Goal: Transaction & Acquisition: Book appointment/travel/reservation

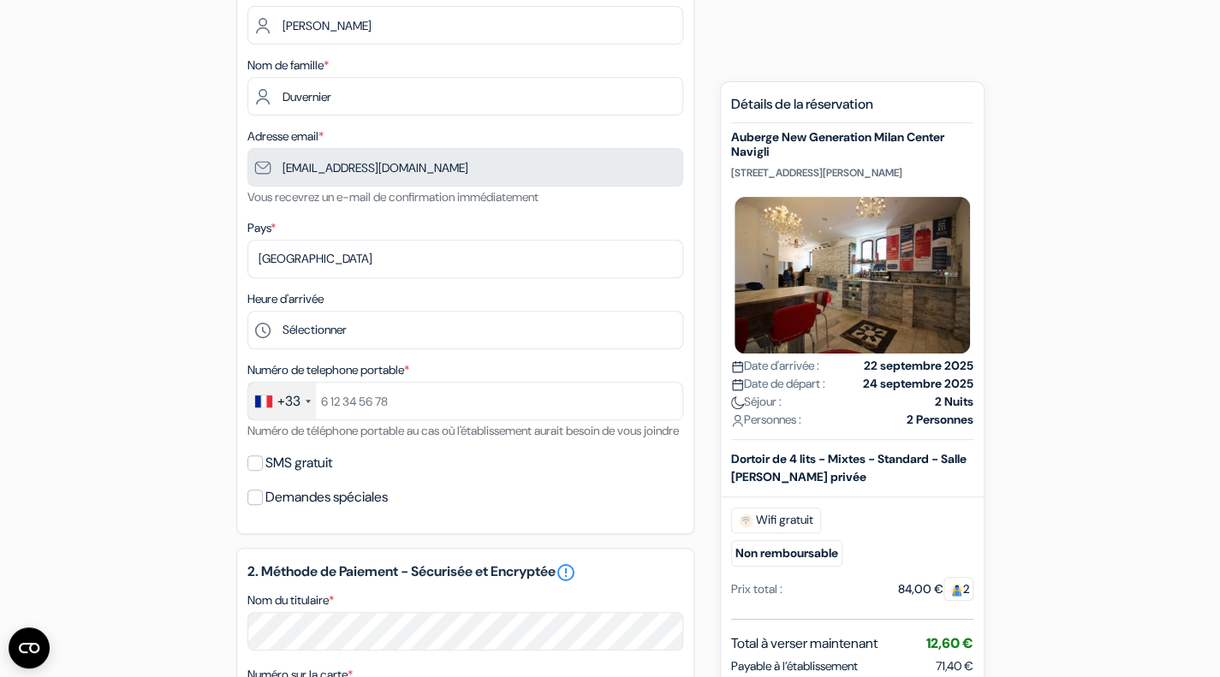
scroll to position [229, 0]
click at [493, 333] on select "Sélectionner 1:00 2:00 3:00 4:00 5:00 6:00 7:00 8:00 9:00 10:00 11:00 12:00 13:…" at bounding box center [465, 329] width 436 height 39
select select "15"
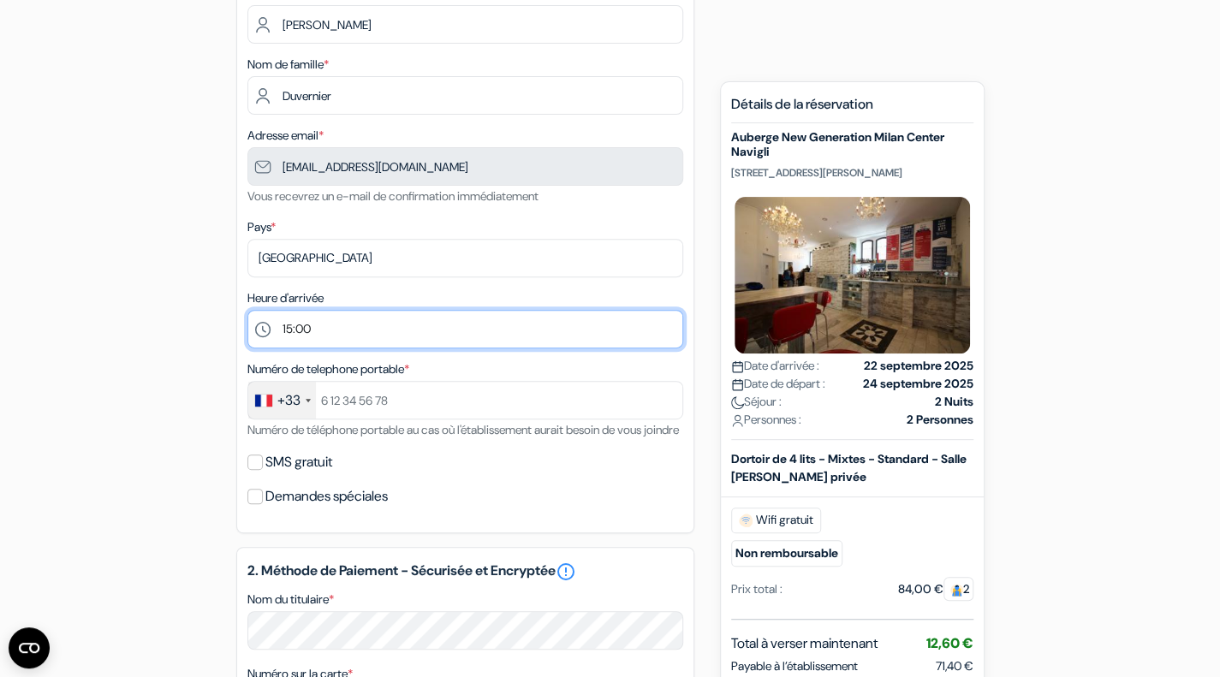
click at [247, 312] on select "Sélectionner 1:00 2:00 3:00 4:00 5:00 6:00 7:00 8:00 9:00 10:00 11:00 12:00 13:…" at bounding box center [465, 329] width 436 height 39
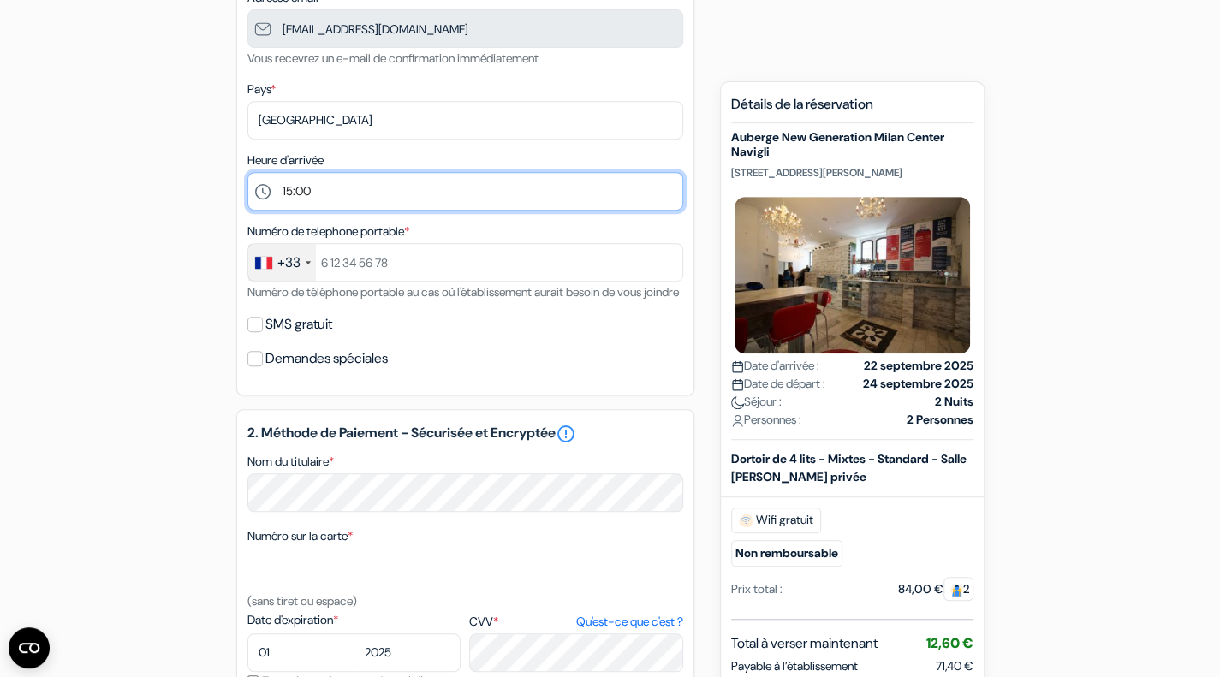
scroll to position [355, 0]
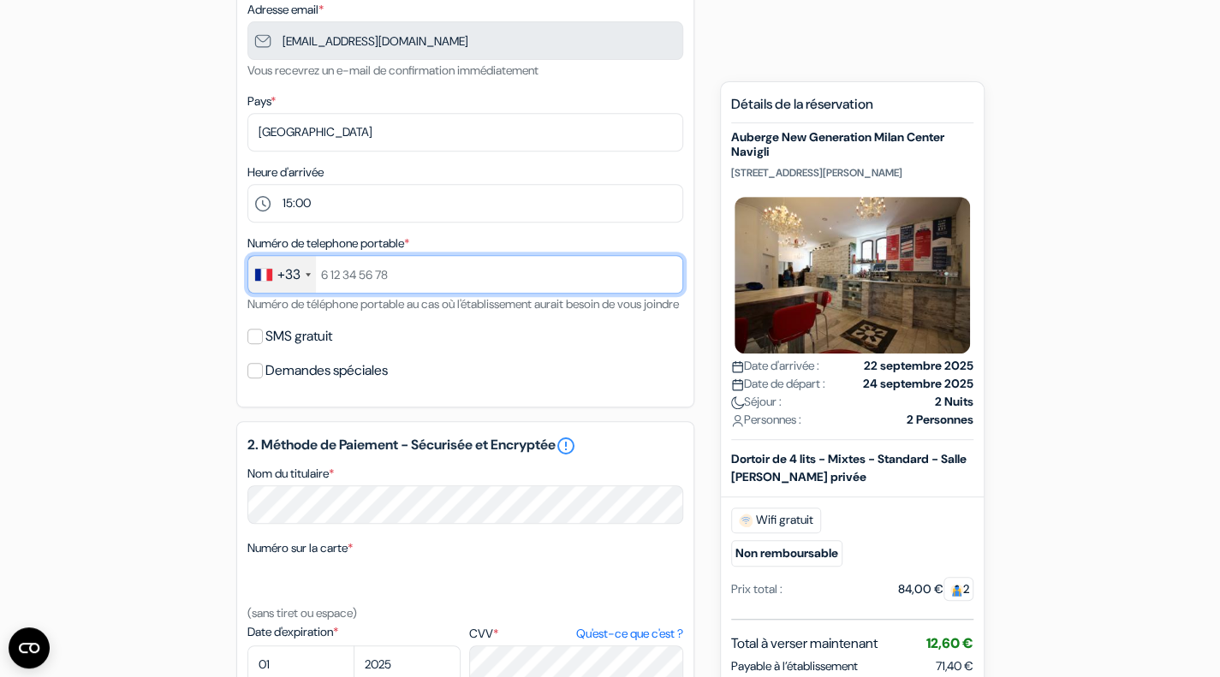
click at [417, 270] on input "text" at bounding box center [465, 274] width 436 height 39
type input "+33651586872"
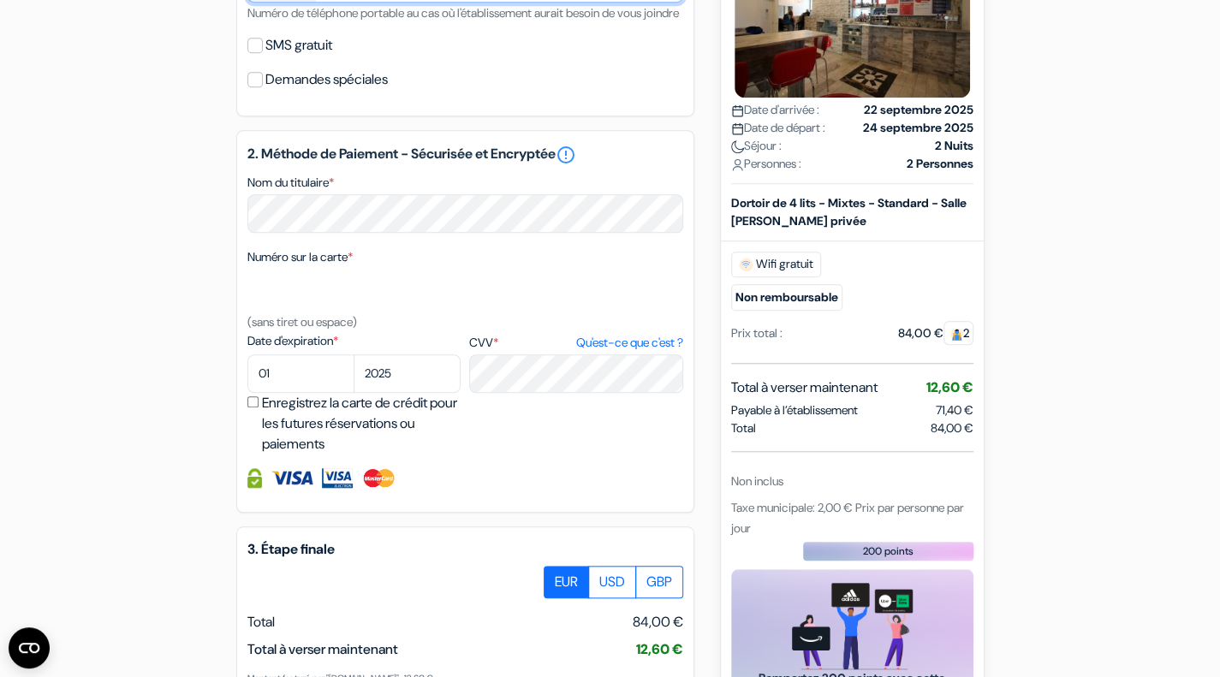
scroll to position [641, 0]
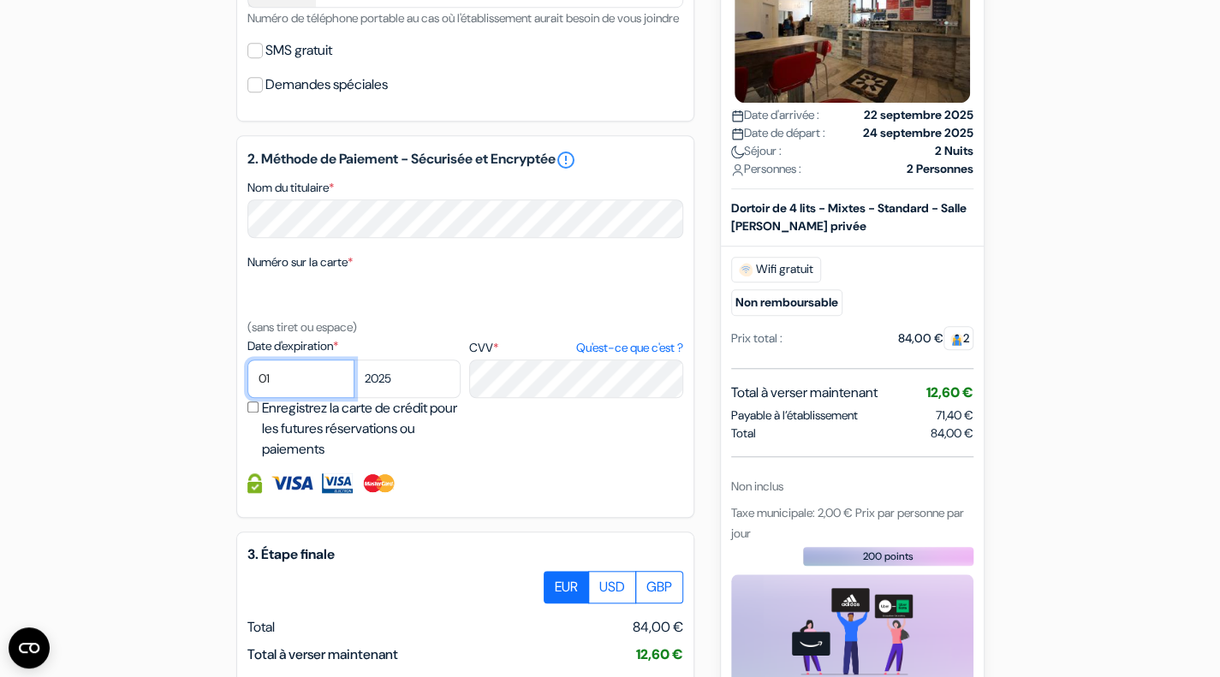
select select "10"
select select "2027"
click at [431, 518] on div "2. Méthode de Paiement - Sécurisée et Encryptée error_outline Nom du titulaire …" at bounding box center [465, 326] width 458 height 383
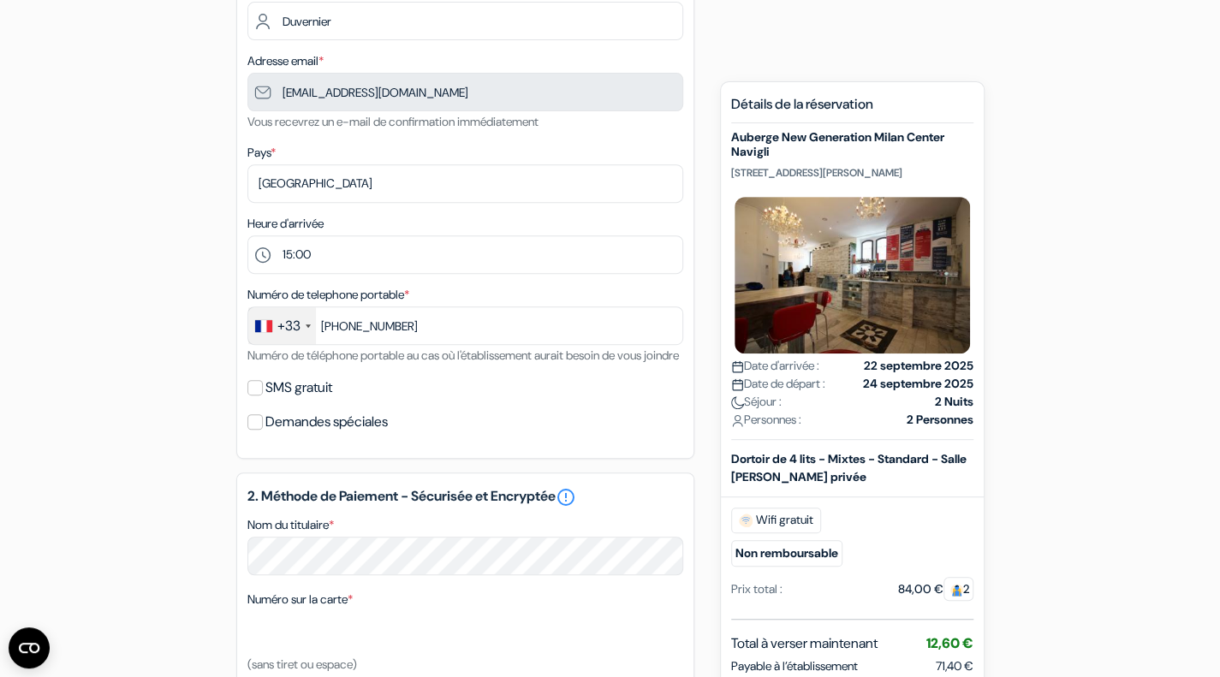
scroll to position [302, 0]
click at [301, 401] on label "SMS gratuit" at bounding box center [298, 389] width 67 height 24
click at [263, 397] on input "SMS gratuit" at bounding box center [254, 388] width 15 height 15
checkbox input "true"
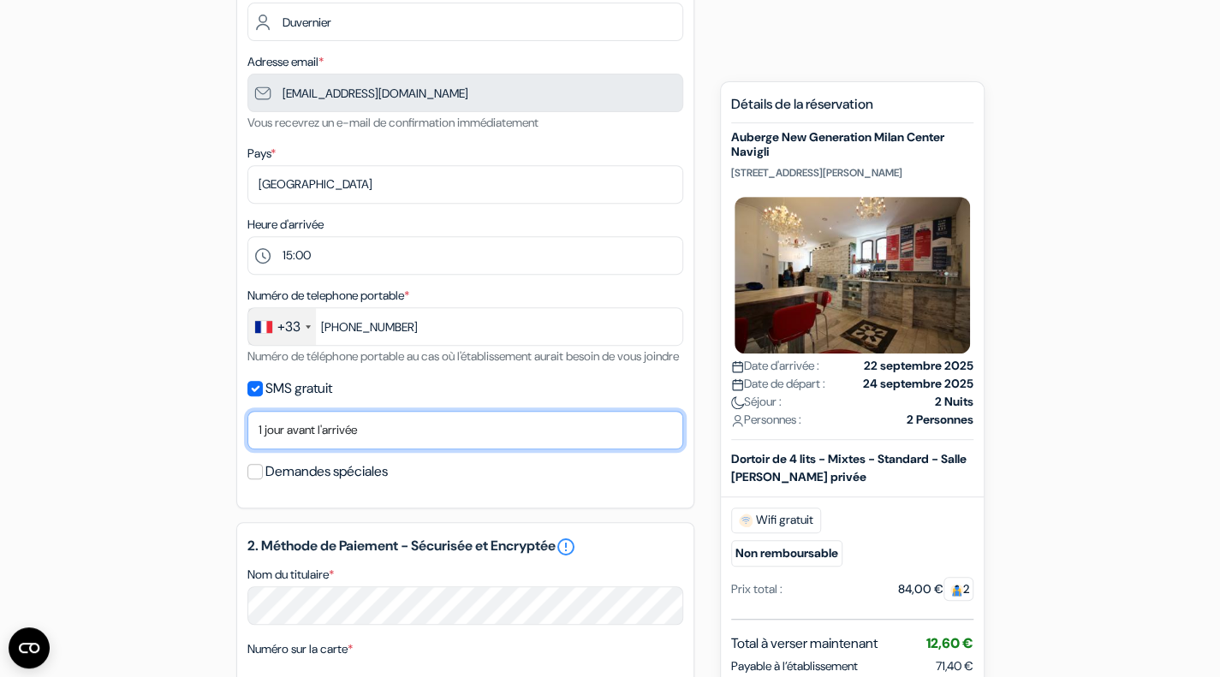
click at [475, 450] on select "Non merci Maintenant Le jour de votre arrivée 1 jour avant l'arrivée 2 jours av…" at bounding box center [465, 430] width 436 height 39
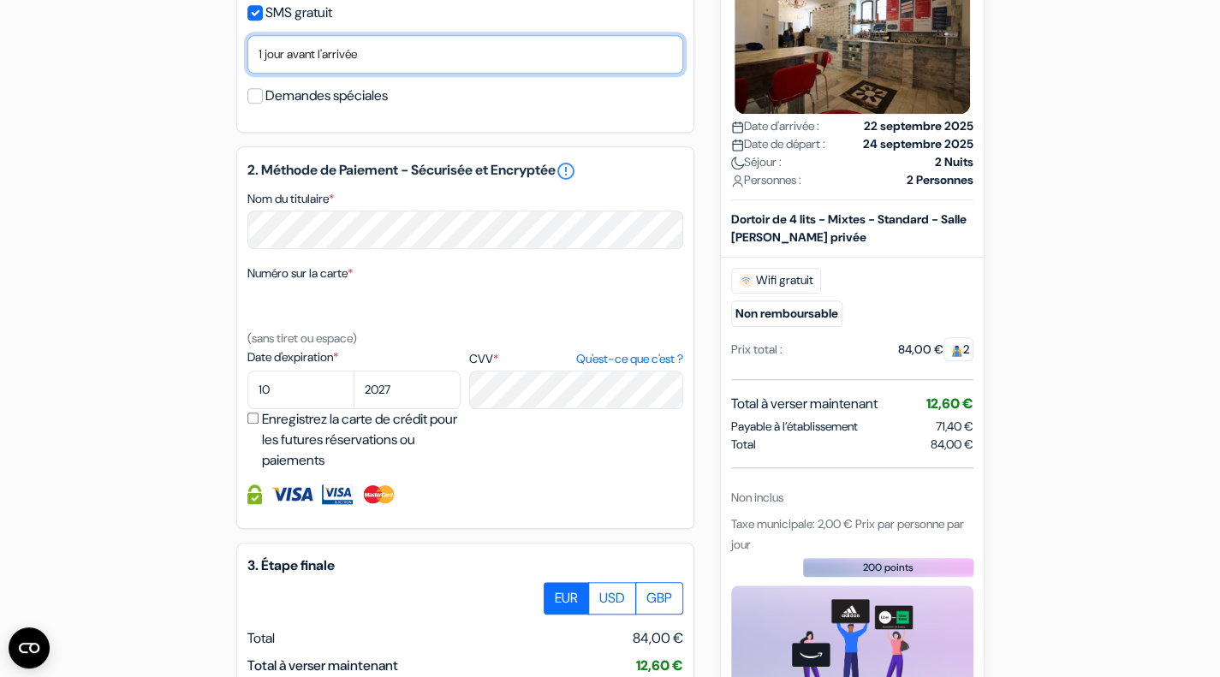
scroll to position [904, 0]
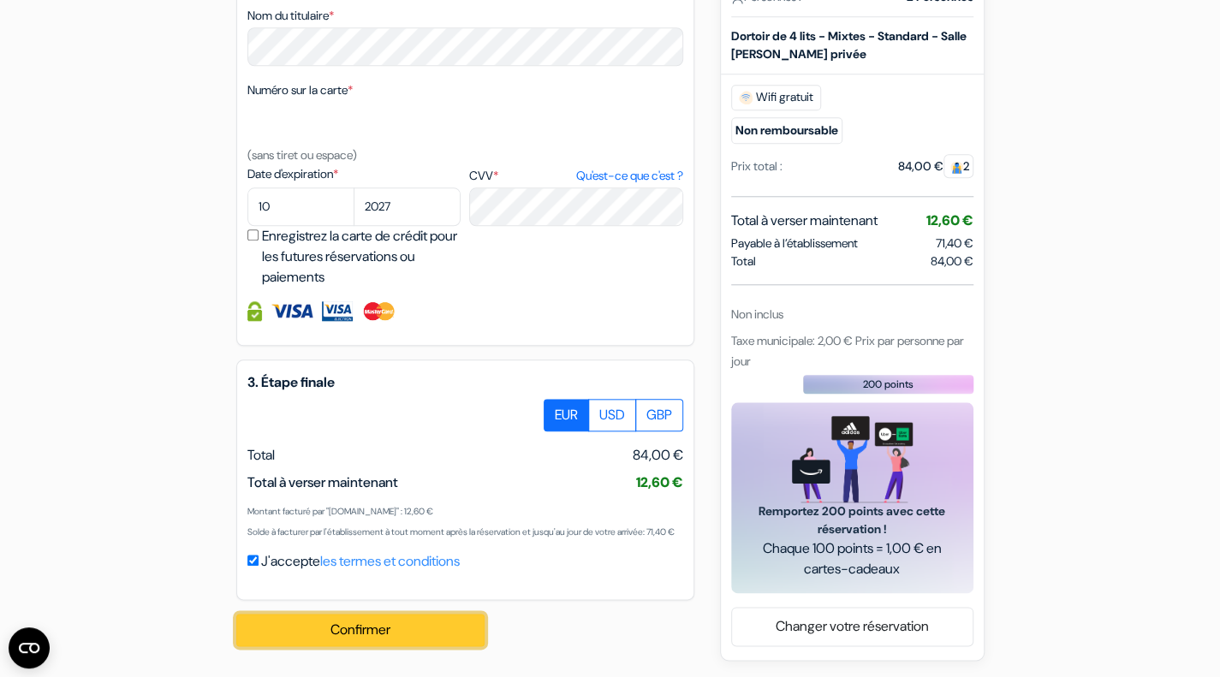
click at [354, 632] on button "Confirmer Loading..." at bounding box center [360, 630] width 248 height 33
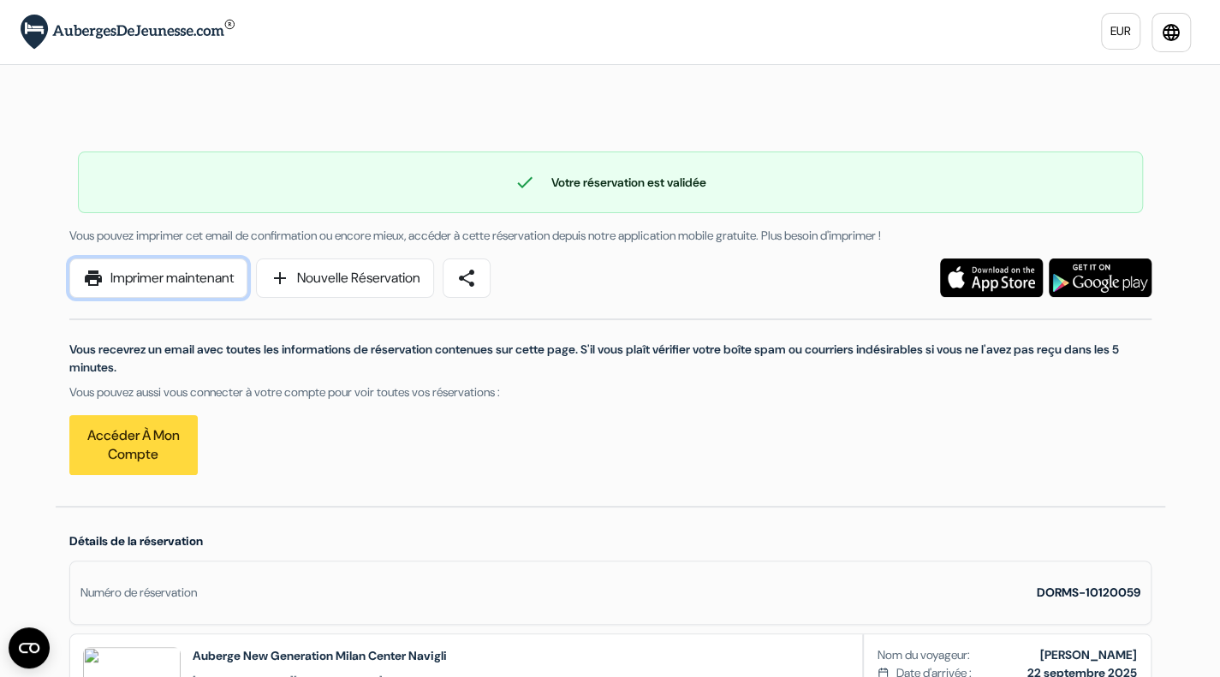
click at [94, 295] on link "print Imprimer maintenant" at bounding box center [158, 278] width 178 height 39
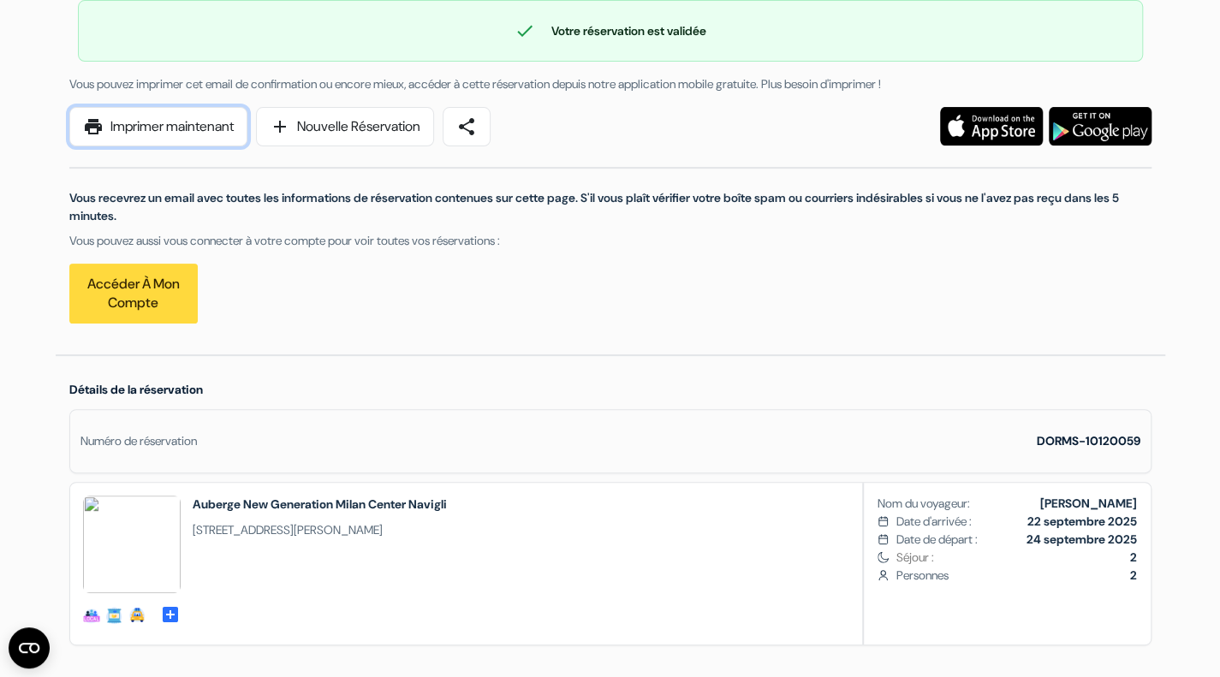
scroll to position [123, 0]
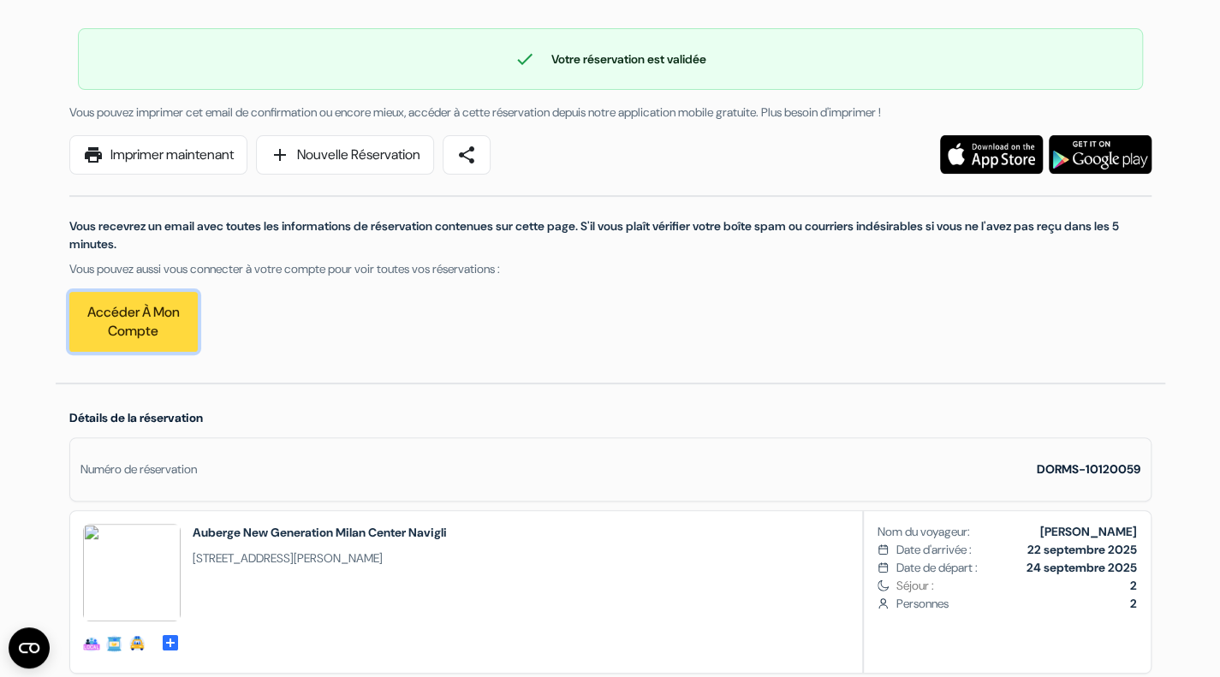
click at [163, 323] on link "Accéder à mon compte" at bounding box center [133, 322] width 128 height 60
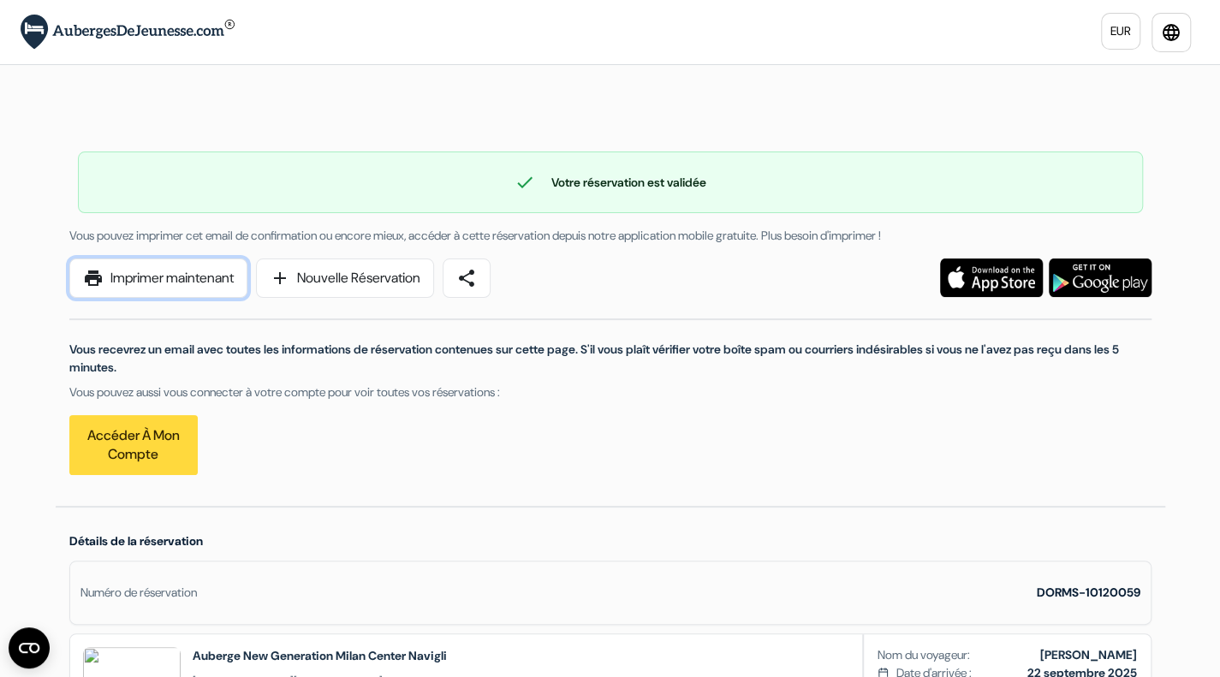
click at [218, 287] on link "print Imprimer maintenant" at bounding box center [158, 278] width 178 height 39
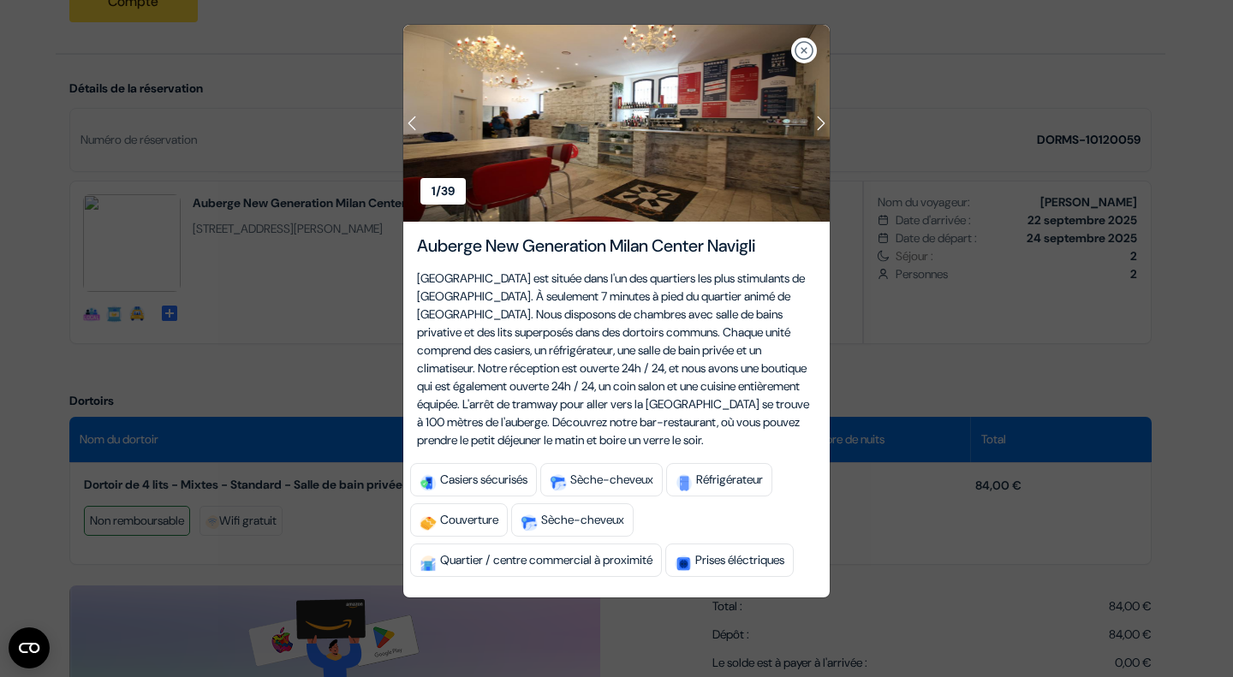
click at [2, 376] on div "1/ 39 2/ 39 3/ 39 4/ 39 5/ 39" at bounding box center [616, 338] width 1233 height 677
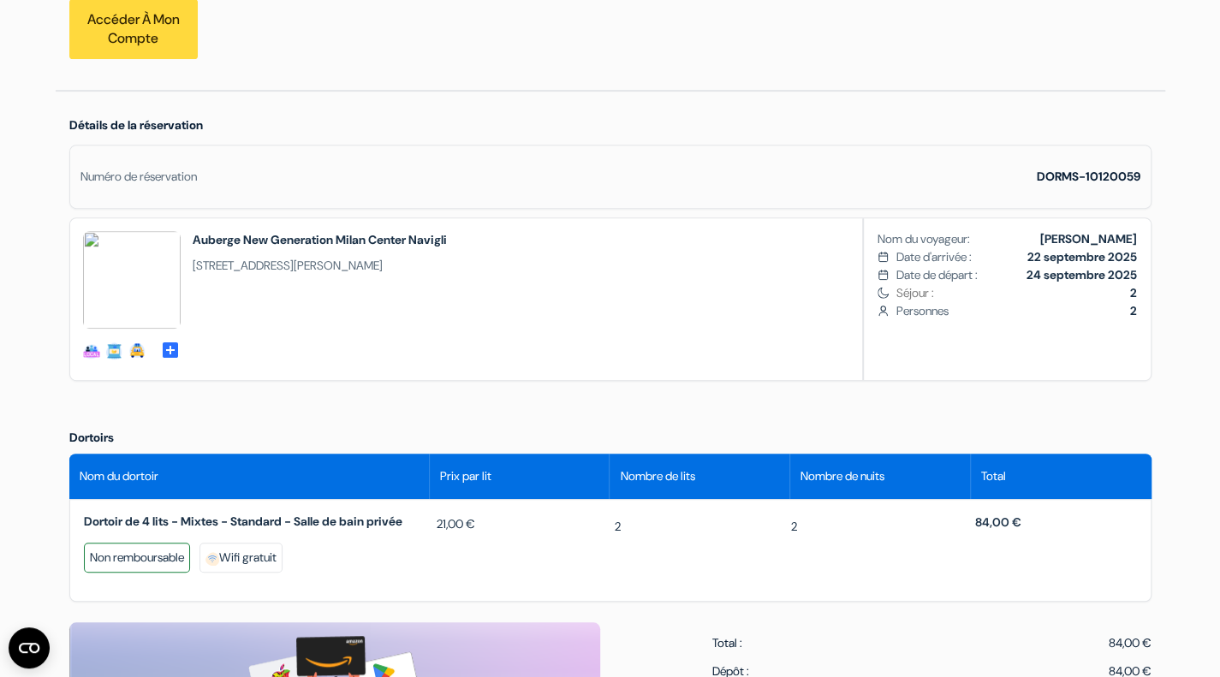
scroll to position [0, 0]
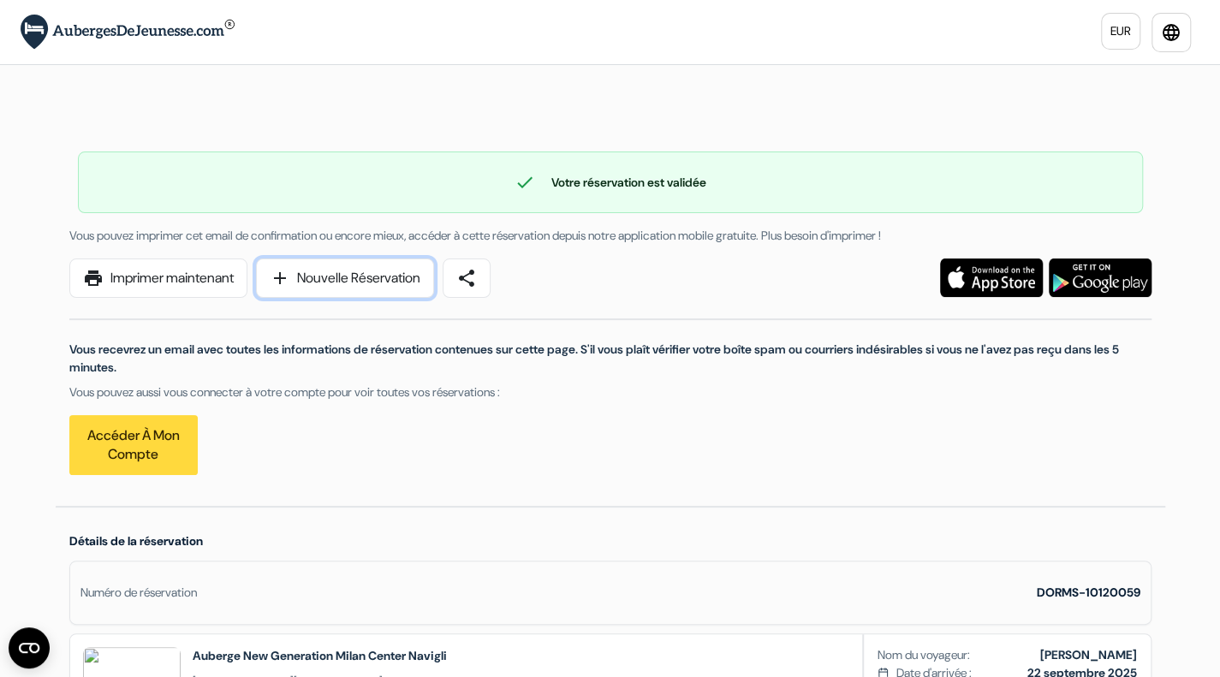
click at [288, 280] on span "add" at bounding box center [280, 278] width 21 height 21
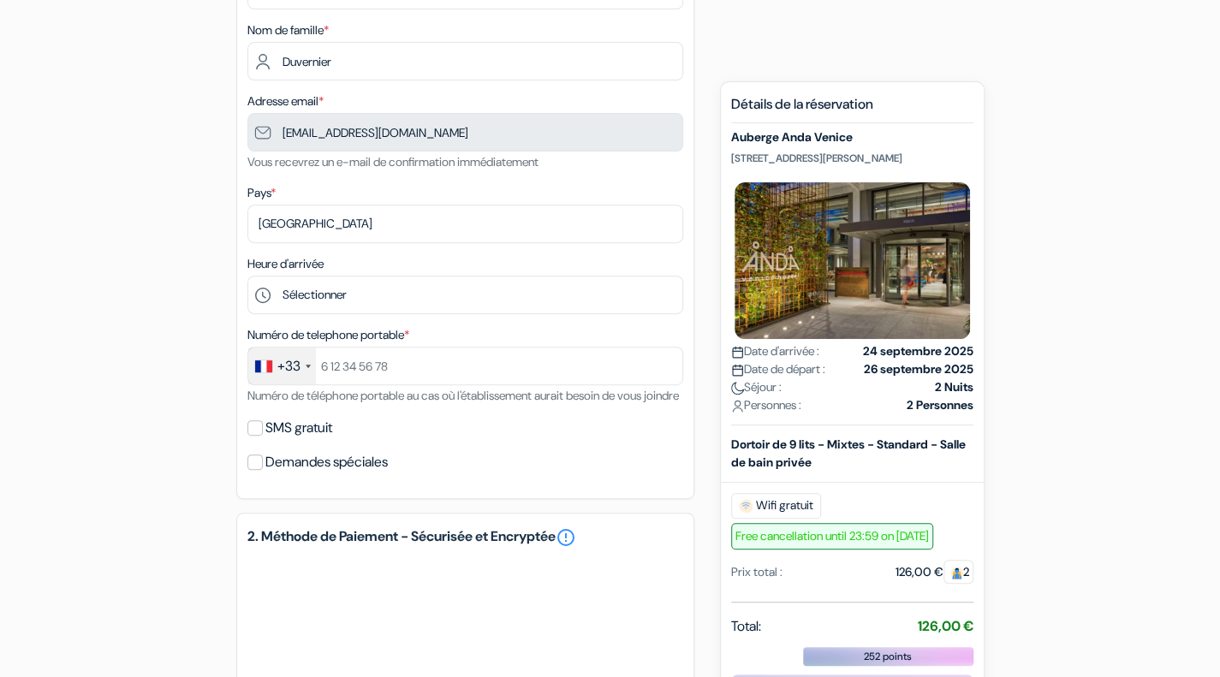
scroll to position [306, 0]
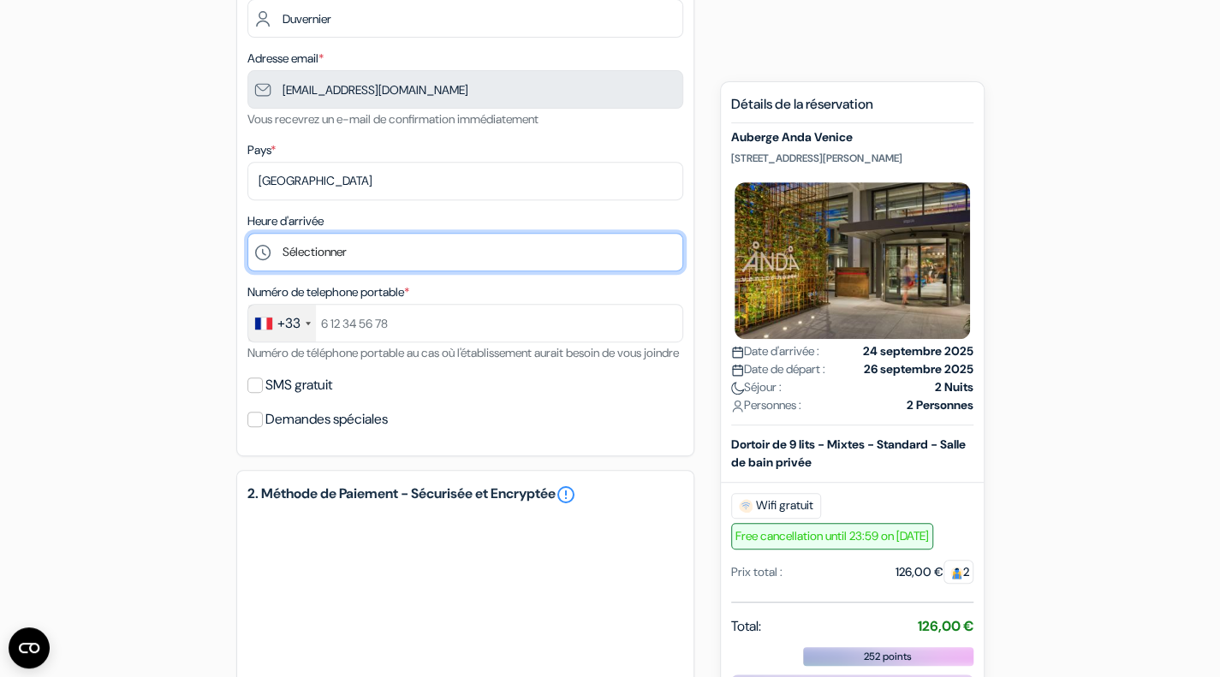
click at [398, 253] on select "Sélectionner 1:00 2:00 3:00 4:00 5:00 6:00 7:00 8:00 9:00 10:00 11:00 12:00 13:…" at bounding box center [465, 252] width 436 height 39
click at [247, 235] on select "Sélectionner 1:00 2:00 3:00 4:00 5:00 6:00 7:00 8:00 9:00 10:00 11:00 12:00 13:…" at bounding box center [465, 252] width 436 height 39
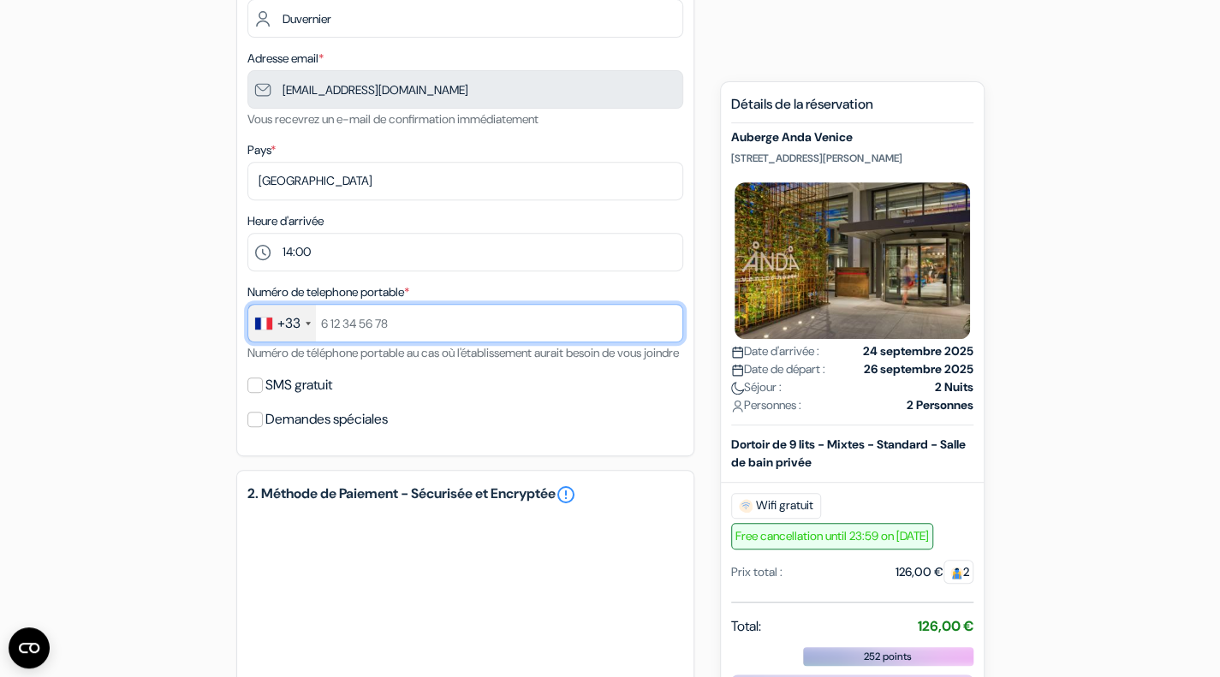
click at [480, 321] on input "text" at bounding box center [465, 323] width 436 height 39
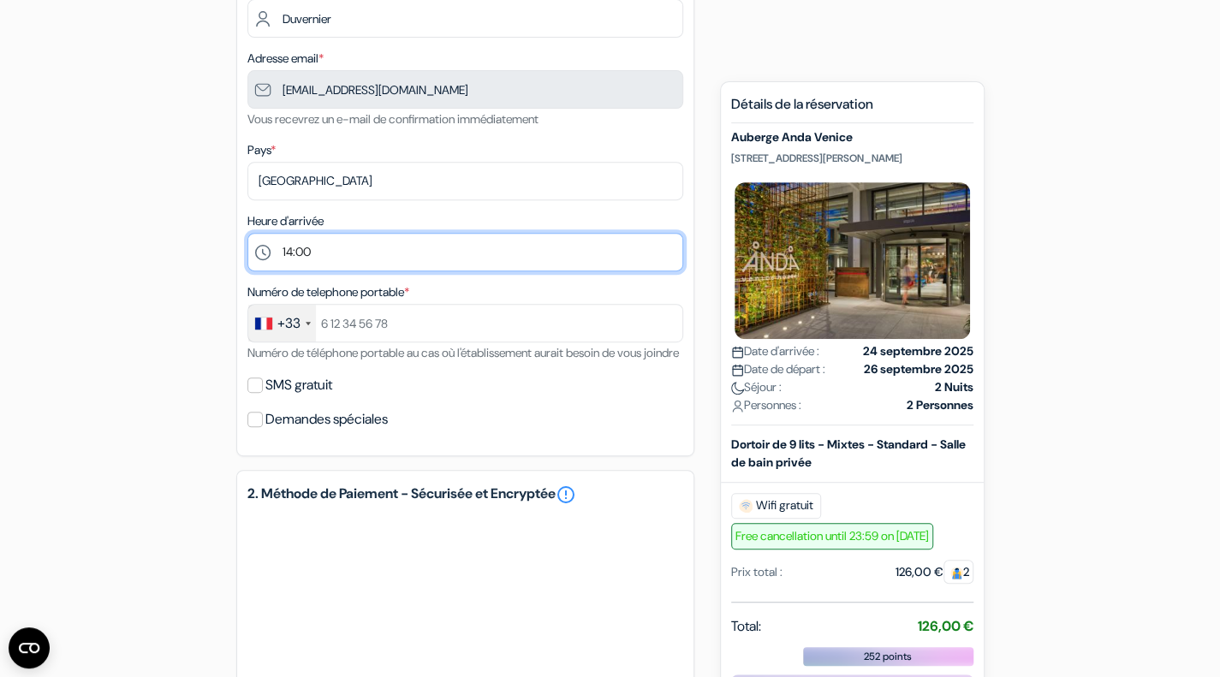
click at [398, 259] on select "Sélectionner 1:00 2:00 3:00 4:00 5:00 6:00 7:00 8:00 9:00 10:00 11:00 12:00 13:…" at bounding box center [465, 252] width 436 height 39
select select "20"
click at [247, 235] on select "Sélectionner 1:00 2:00 3:00 4:00 5:00 6:00 7:00 8:00 9:00 10:00 11:00 12:00 13:…" at bounding box center [465, 252] width 436 height 39
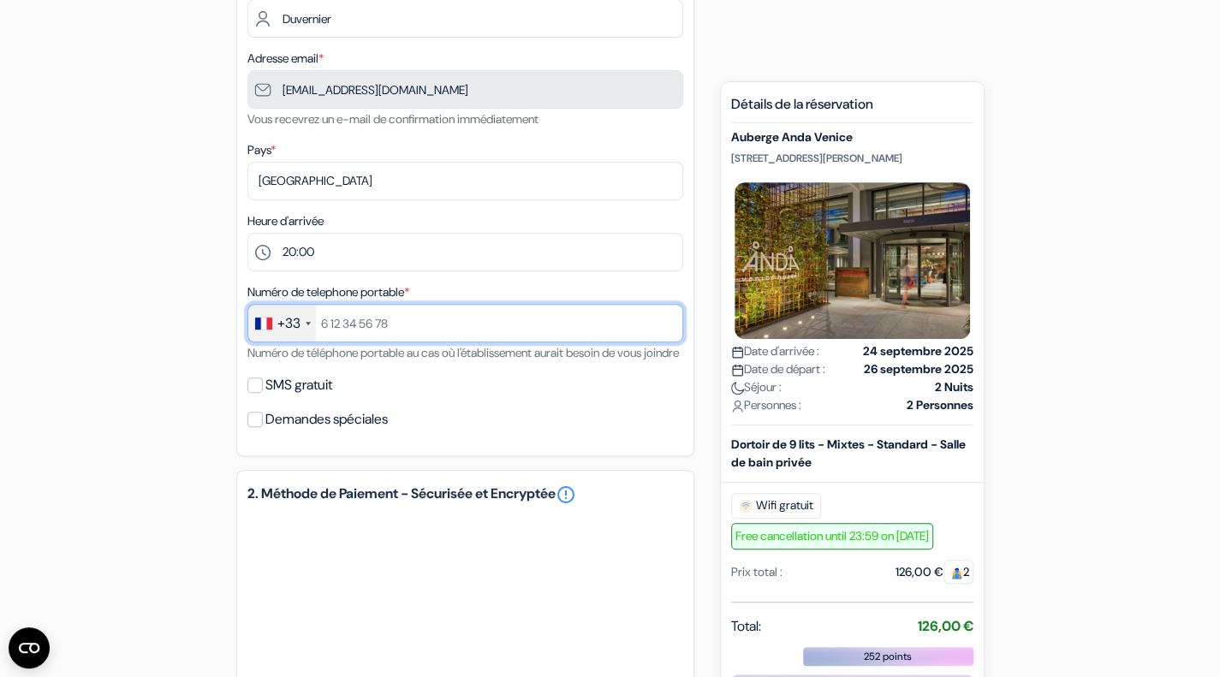
click at [392, 338] on input "text" at bounding box center [465, 323] width 436 height 39
click at [334, 324] on input "+33651586872" at bounding box center [465, 323] width 436 height 39
click at [339, 331] on input "+33651586872" at bounding box center [465, 323] width 436 height 39
type input "651586872"
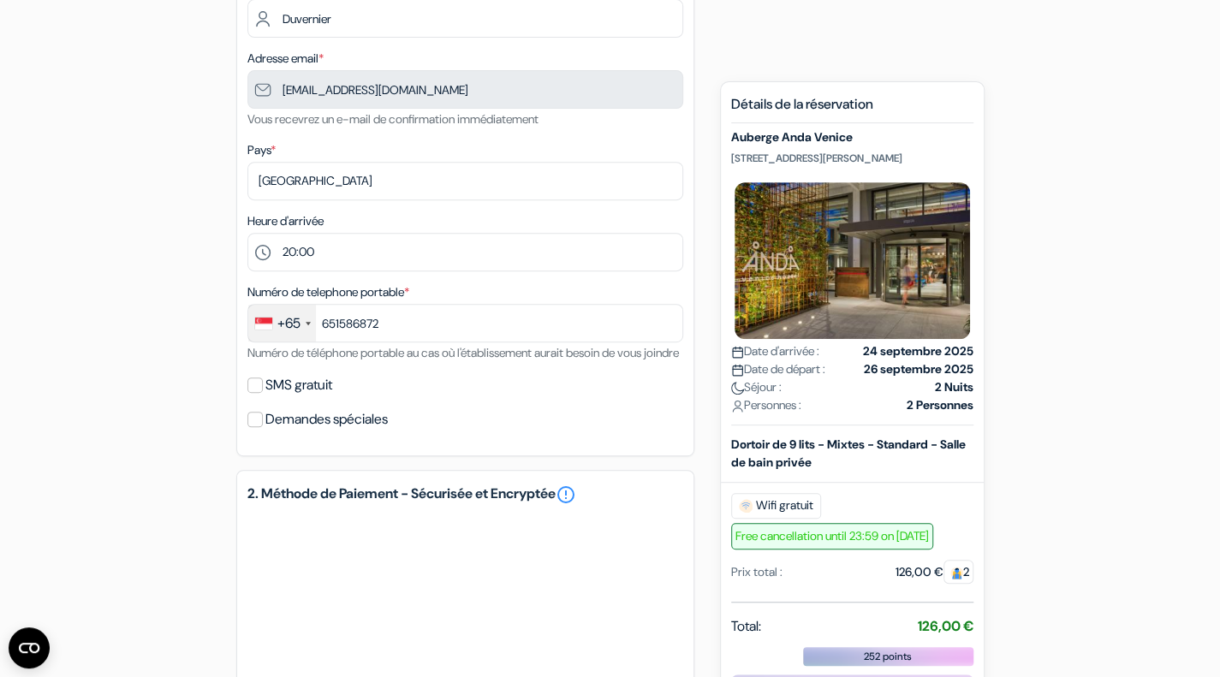
click at [308, 323] on div "+65" at bounding box center [282, 323] width 68 height 37
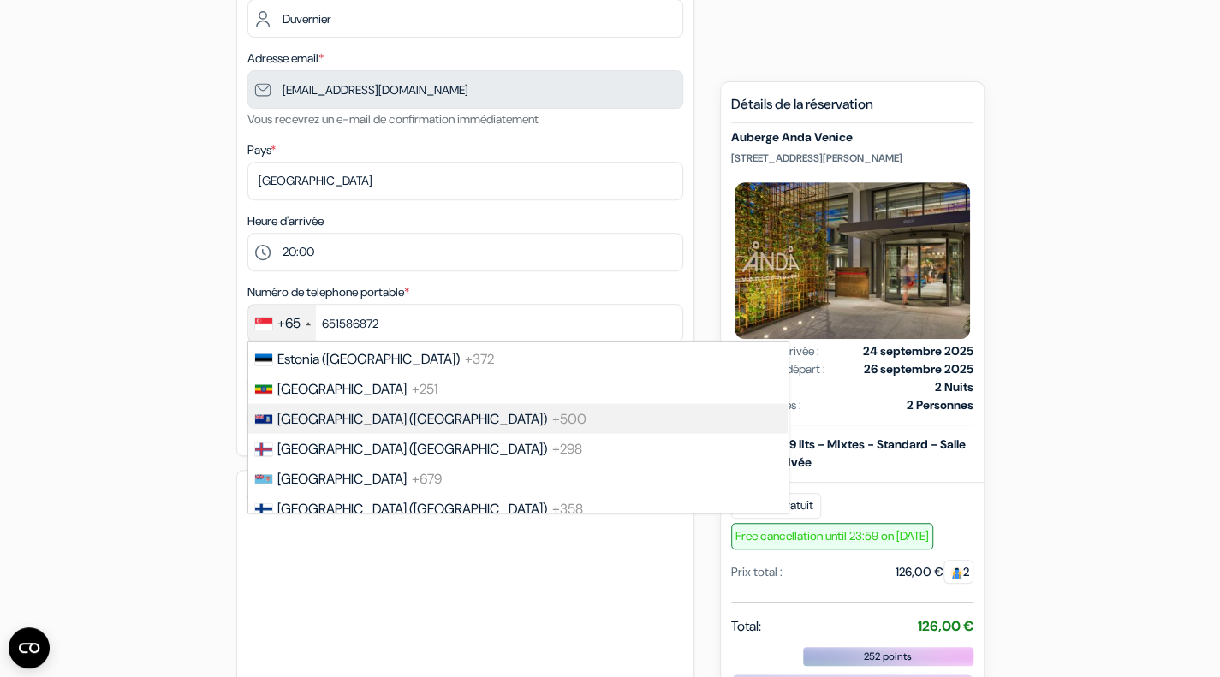
scroll to position [2292, 0]
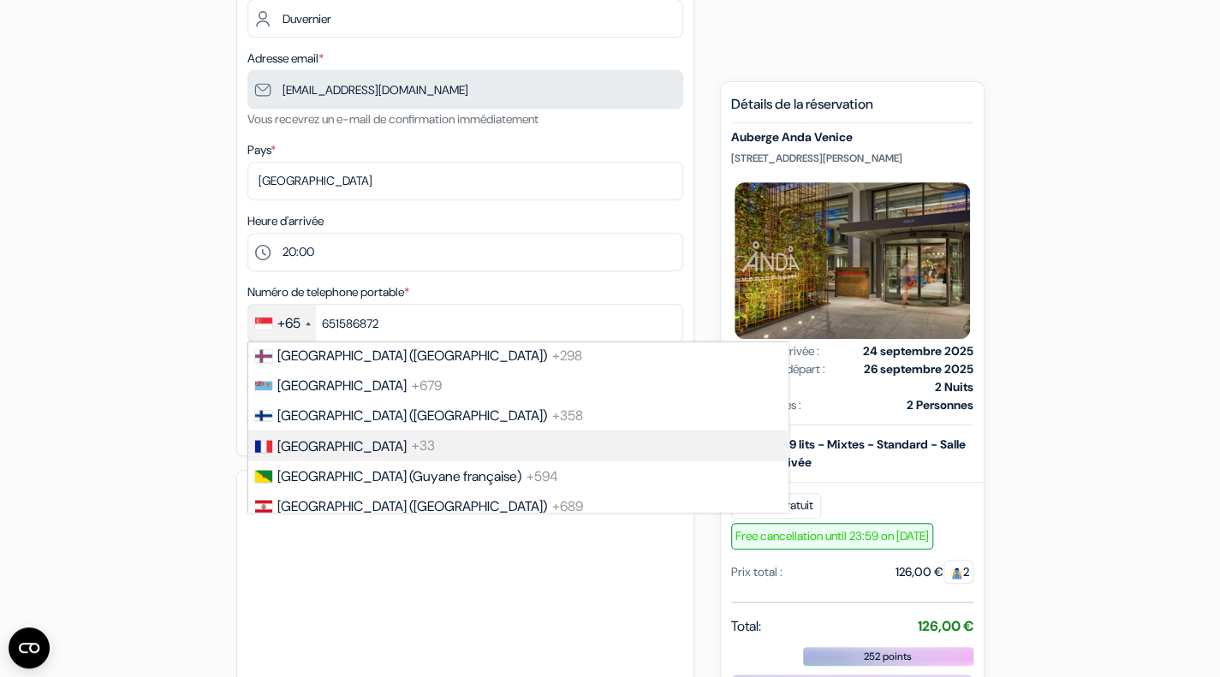
click at [369, 452] on li "France +33" at bounding box center [517, 445] width 541 height 30
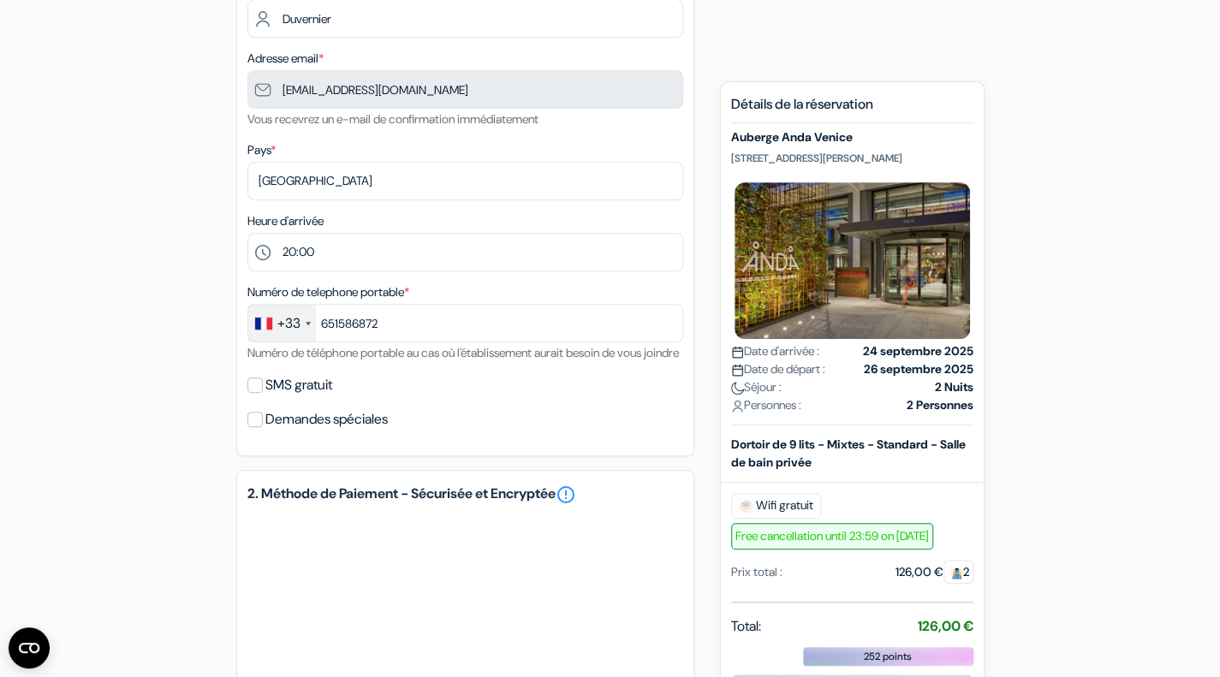
click at [299, 397] on label "SMS gratuit" at bounding box center [298, 385] width 67 height 24
click at [263, 393] on input "SMS gratuit" at bounding box center [254, 385] width 15 height 15
checkbox input "true"
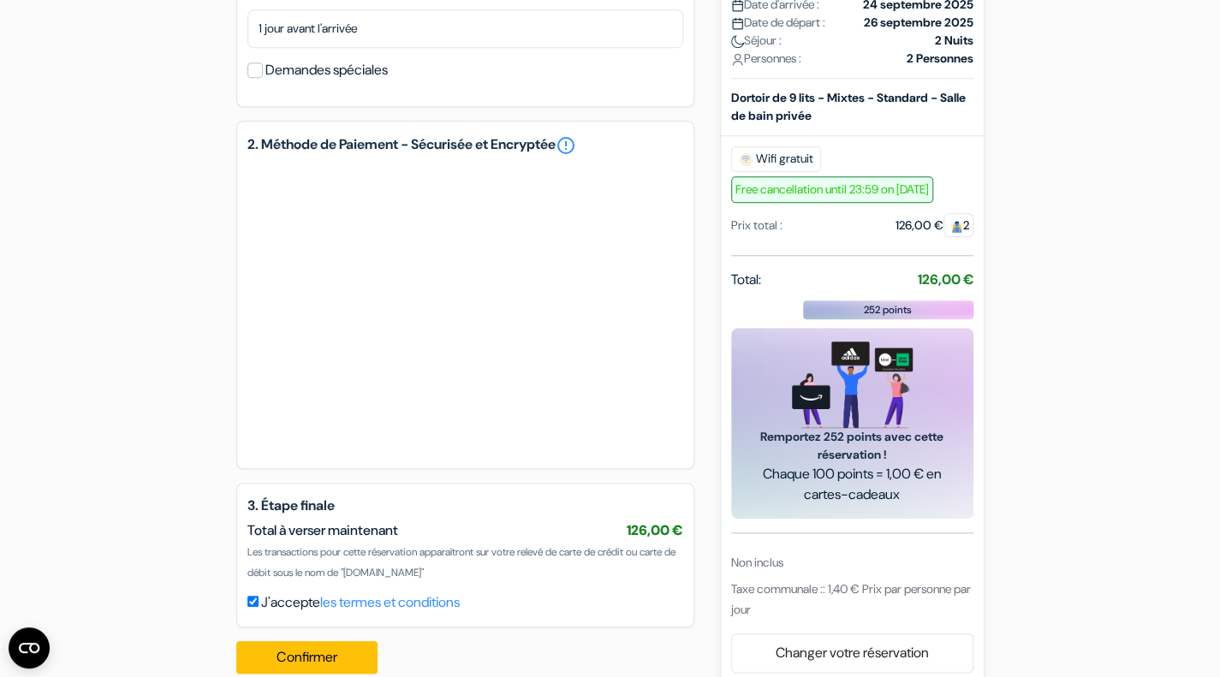
scroll to position [752, 0]
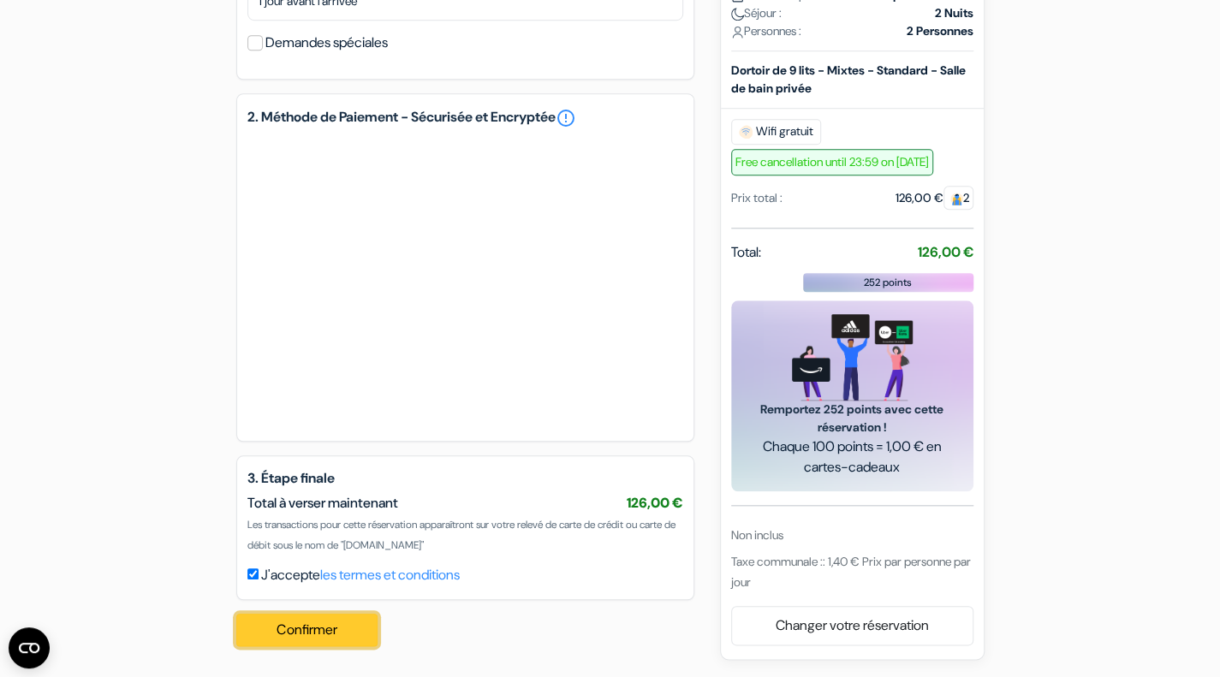
click at [337, 615] on button "Confirmer Loading..." at bounding box center [307, 630] width 142 height 33
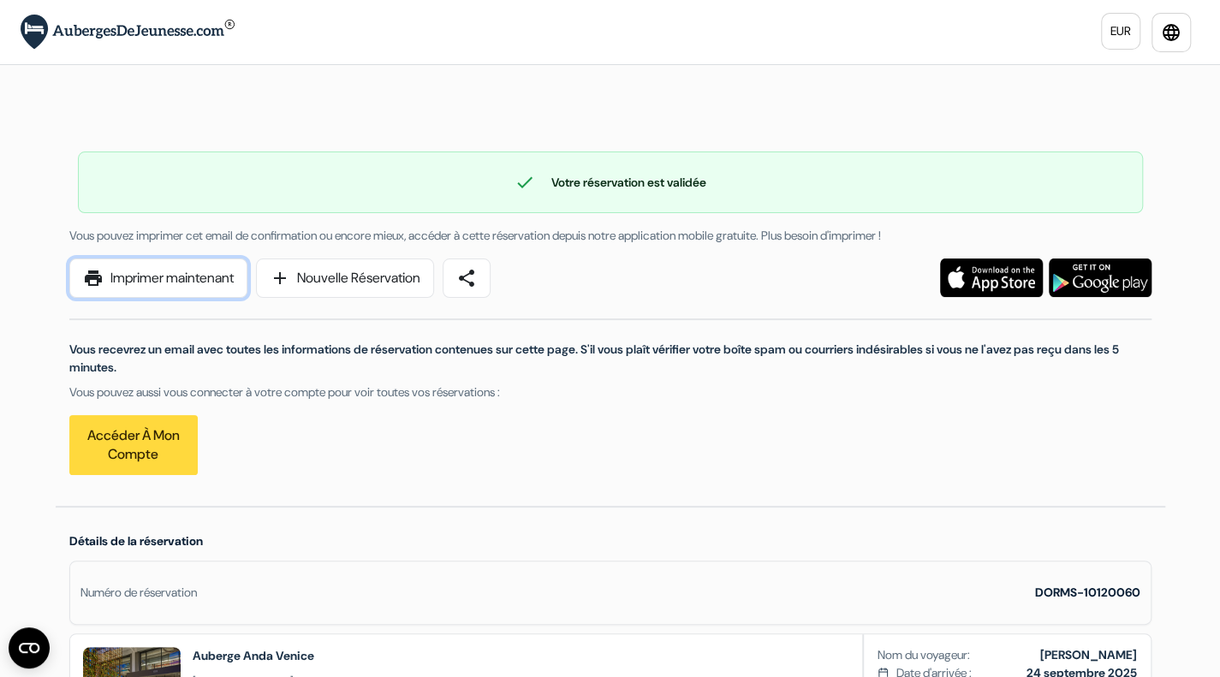
click at [188, 275] on link "print Imprimer maintenant" at bounding box center [158, 278] width 178 height 39
